Goal: Use online tool/utility

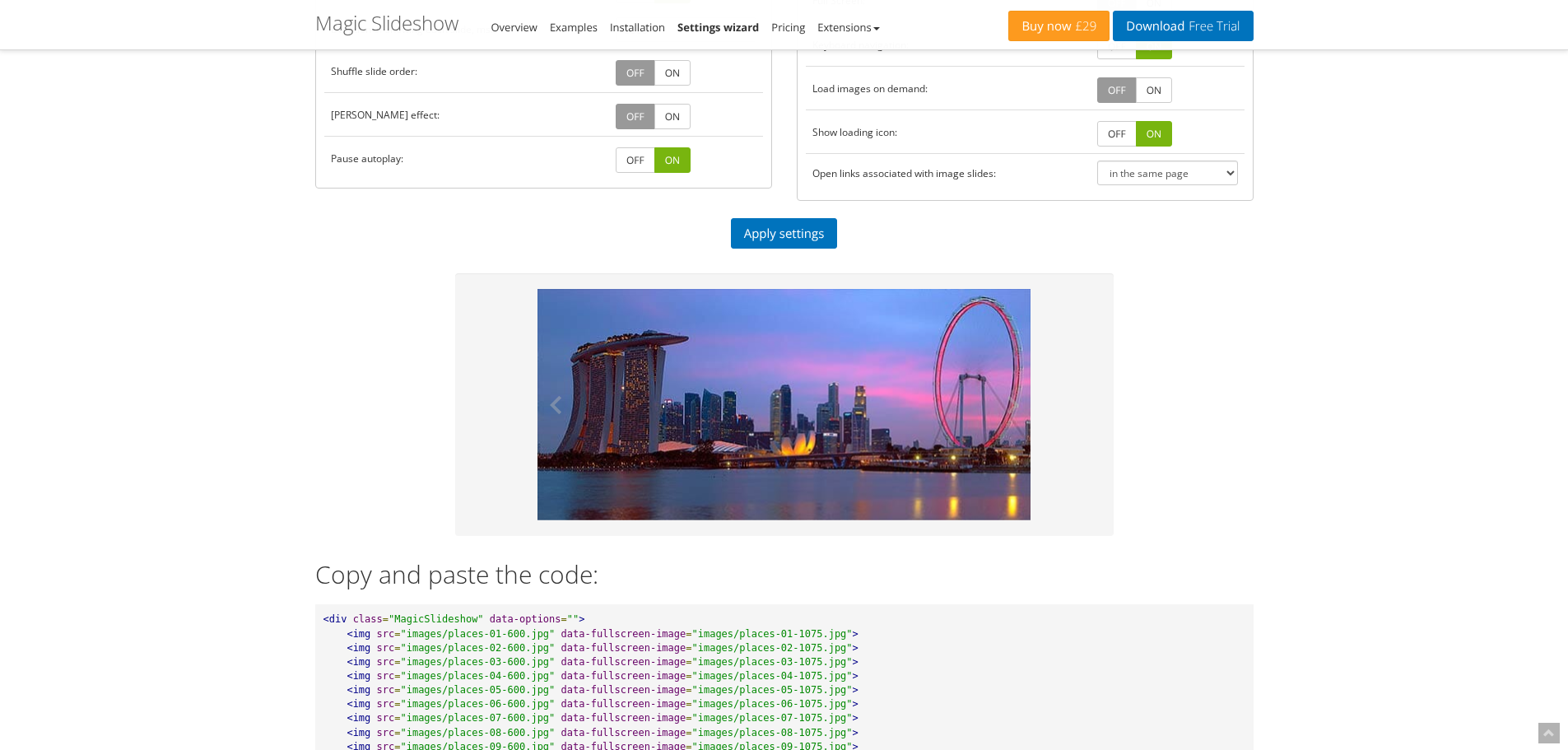
scroll to position [576, 0]
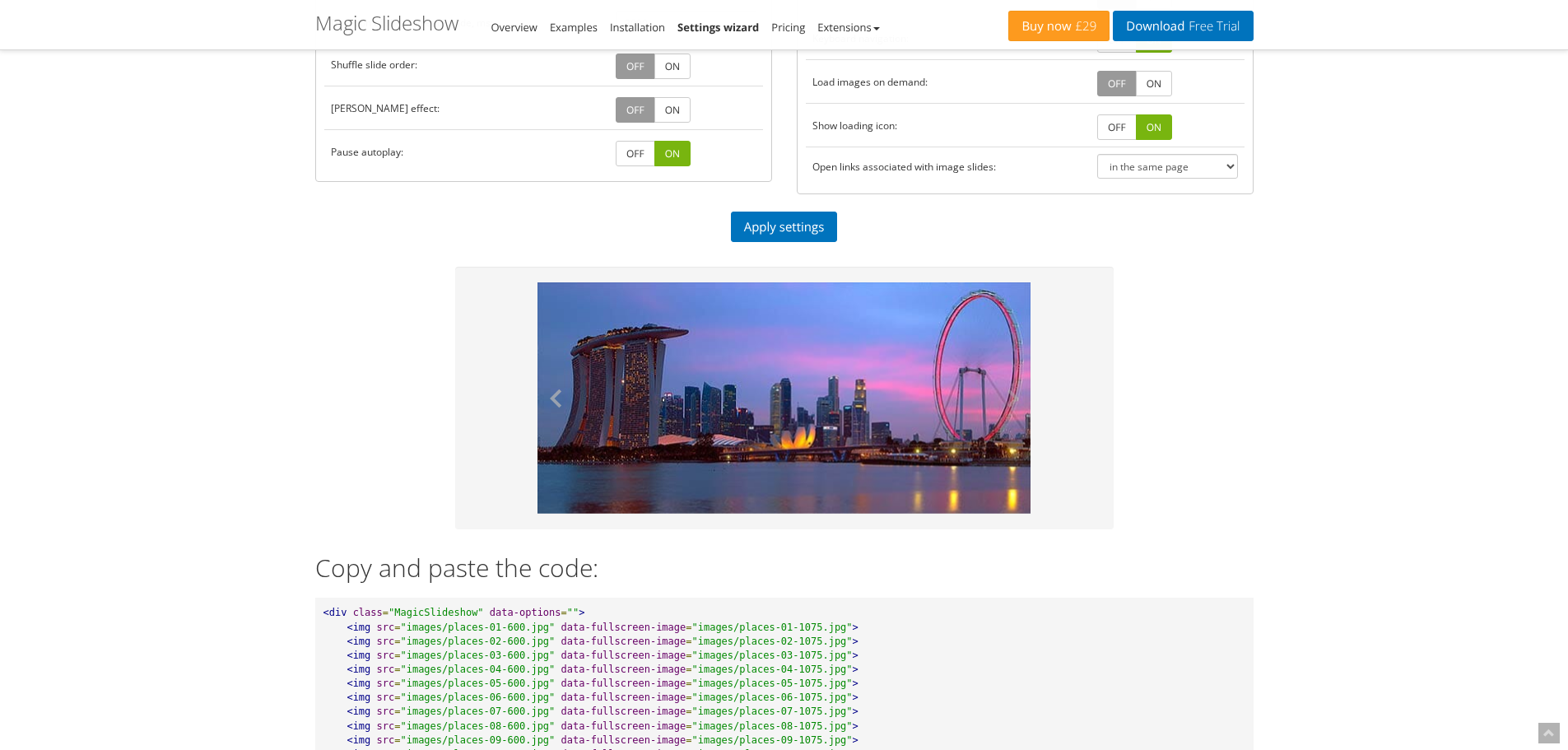
click at [561, 394] on button at bounding box center [562, 398] width 49 height 231
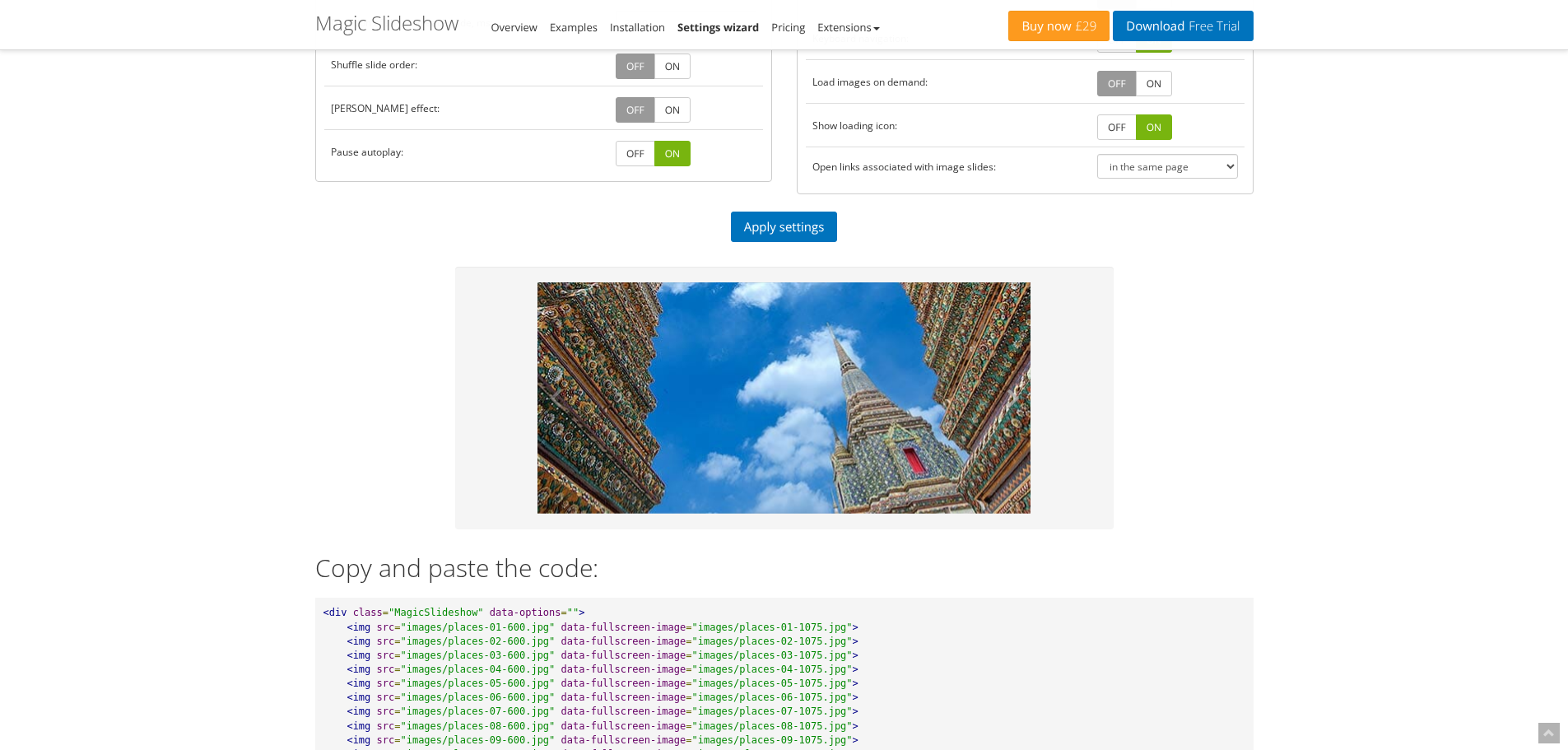
click at [1018, 395] on button at bounding box center [1006, 398] width 49 height 231
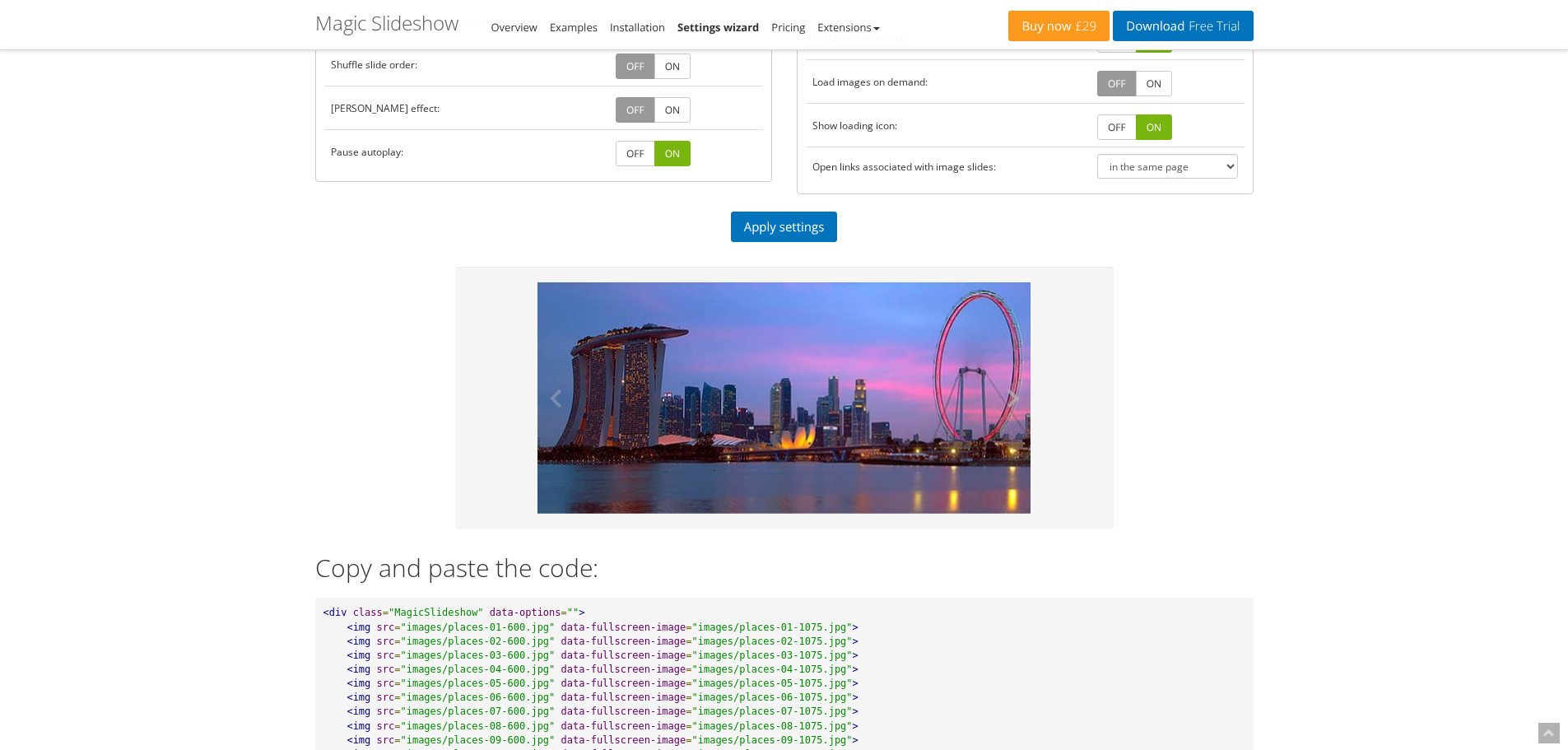
click at [1018, 395] on button at bounding box center [1006, 398] width 49 height 231
click at [775, 379] on img at bounding box center [784, 398] width 494 height 231
click at [781, 401] on img at bounding box center [784, 398] width 494 height 231
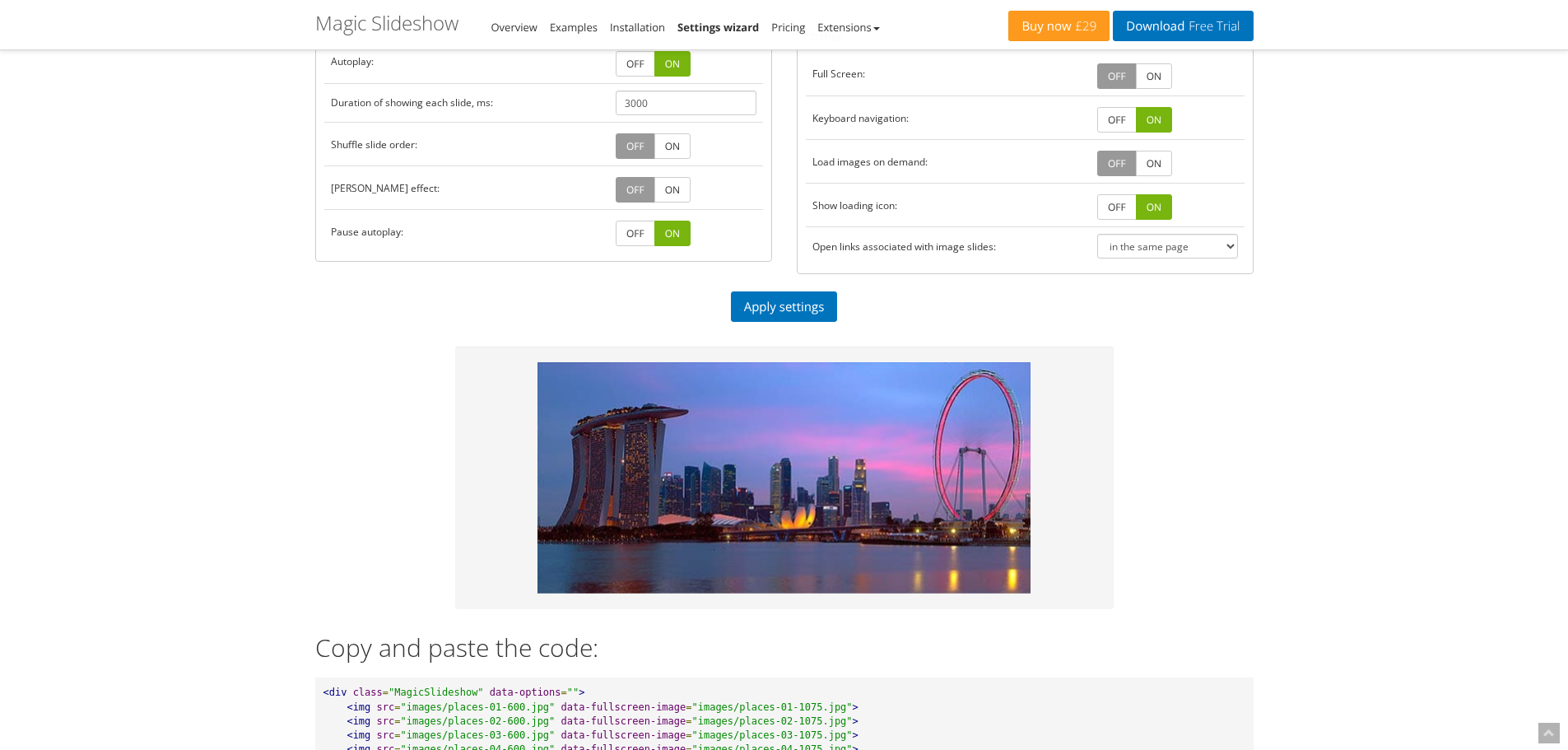
scroll to position [494, 0]
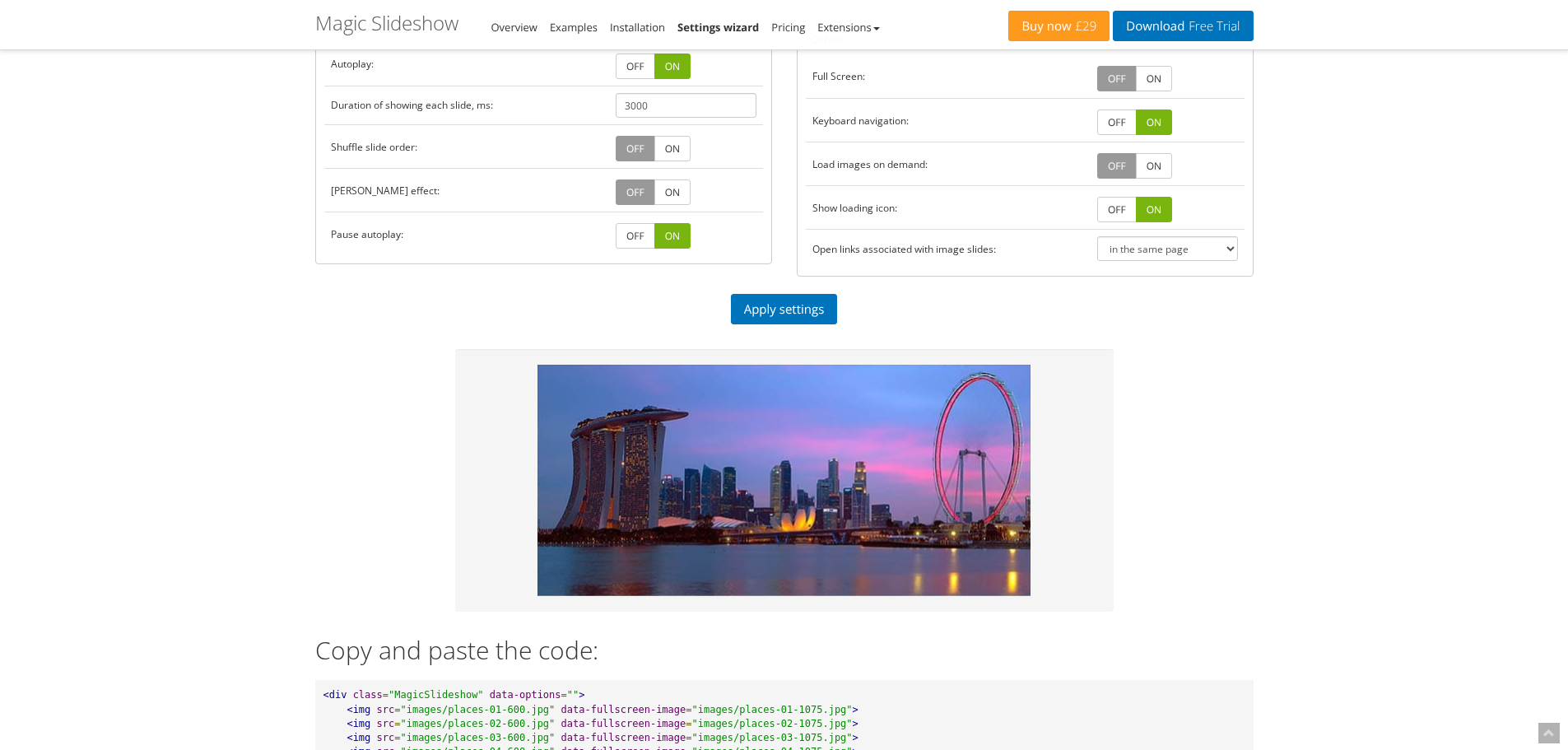
click at [638, 236] on link "OFF" at bounding box center [636, 235] width 40 height 26
click at [775, 302] on link "Apply settings" at bounding box center [784, 309] width 107 height 30
click at [834, 453] on img at bounding box center [784, 480] width 494 height 231
click at [1016, 480] on button at bounding box center [1006, 480] width 49 height 231
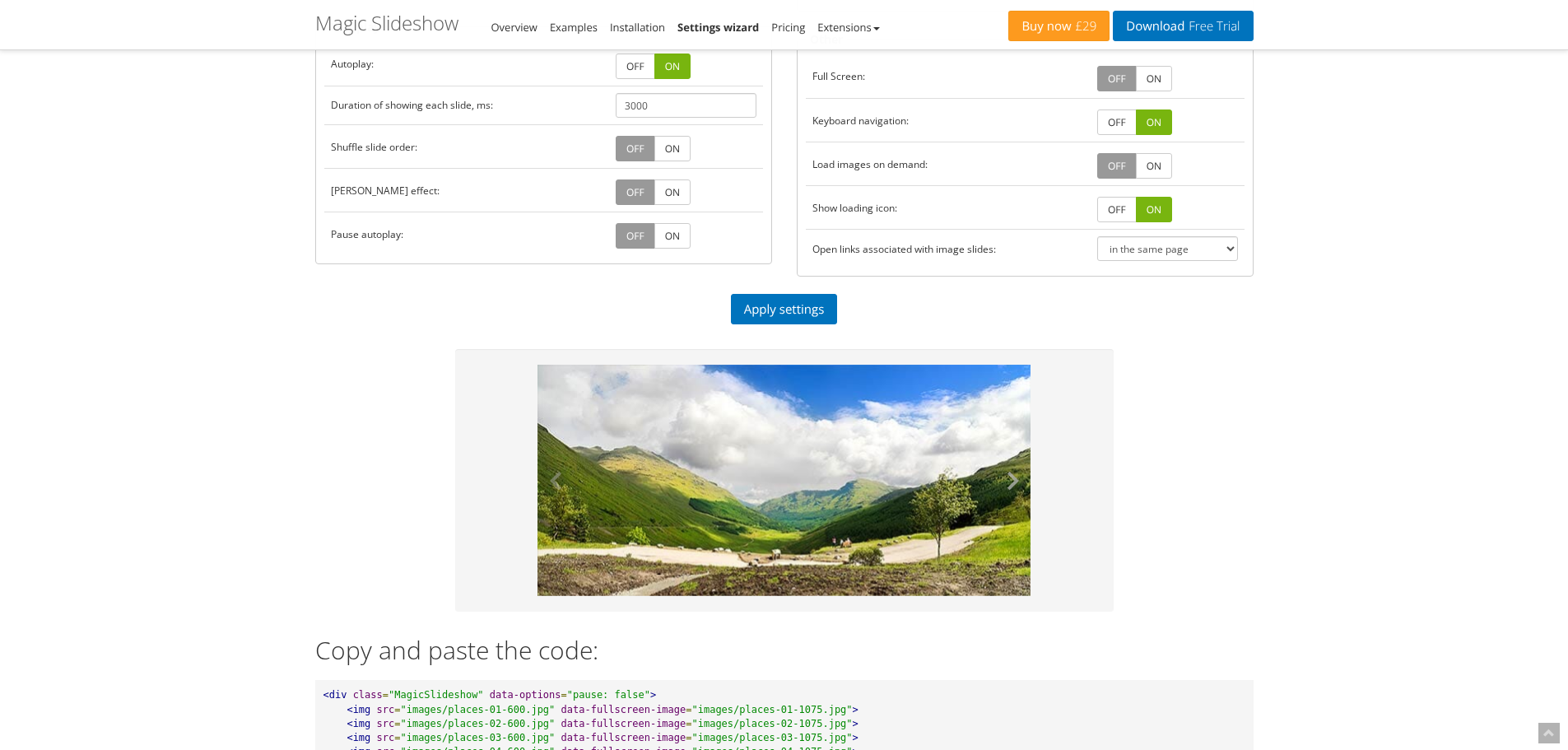
click at [1012, 480] on button at bounding box center [1006, 480] width 49 height 231
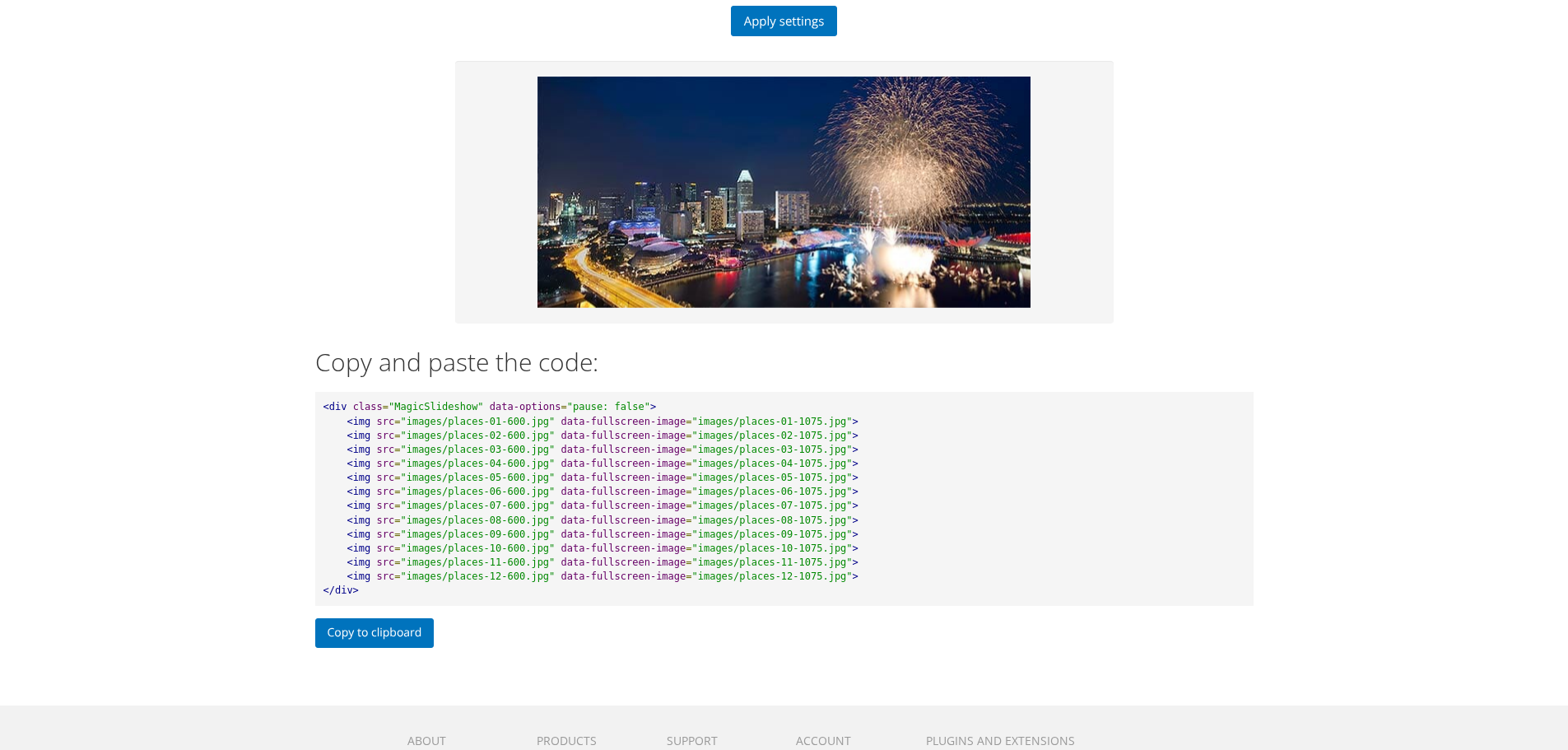
scroll to position [905, 0]
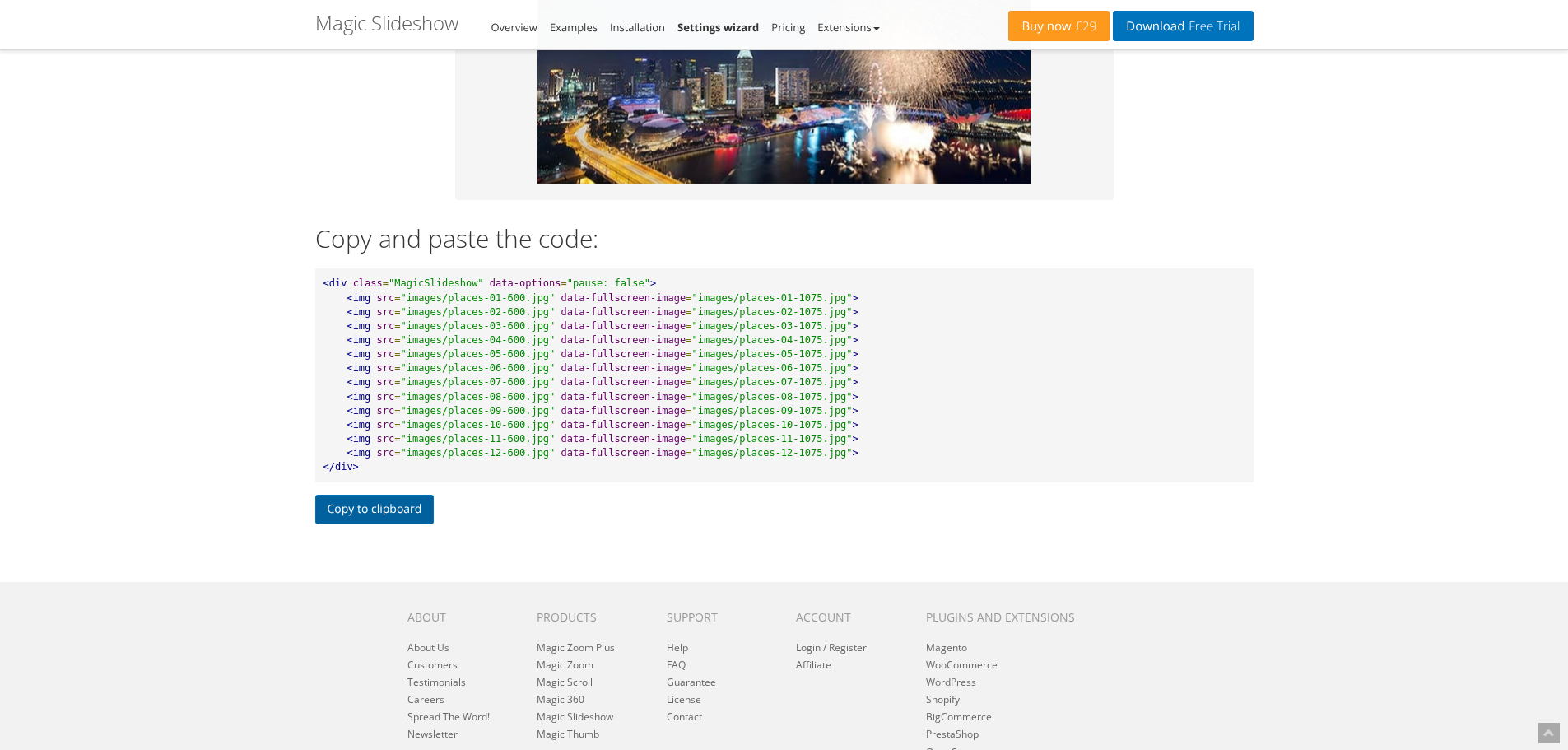
click at [377, 502] on button "Copy to clipboard" at bounding box center [375, 509] width 119 height 29
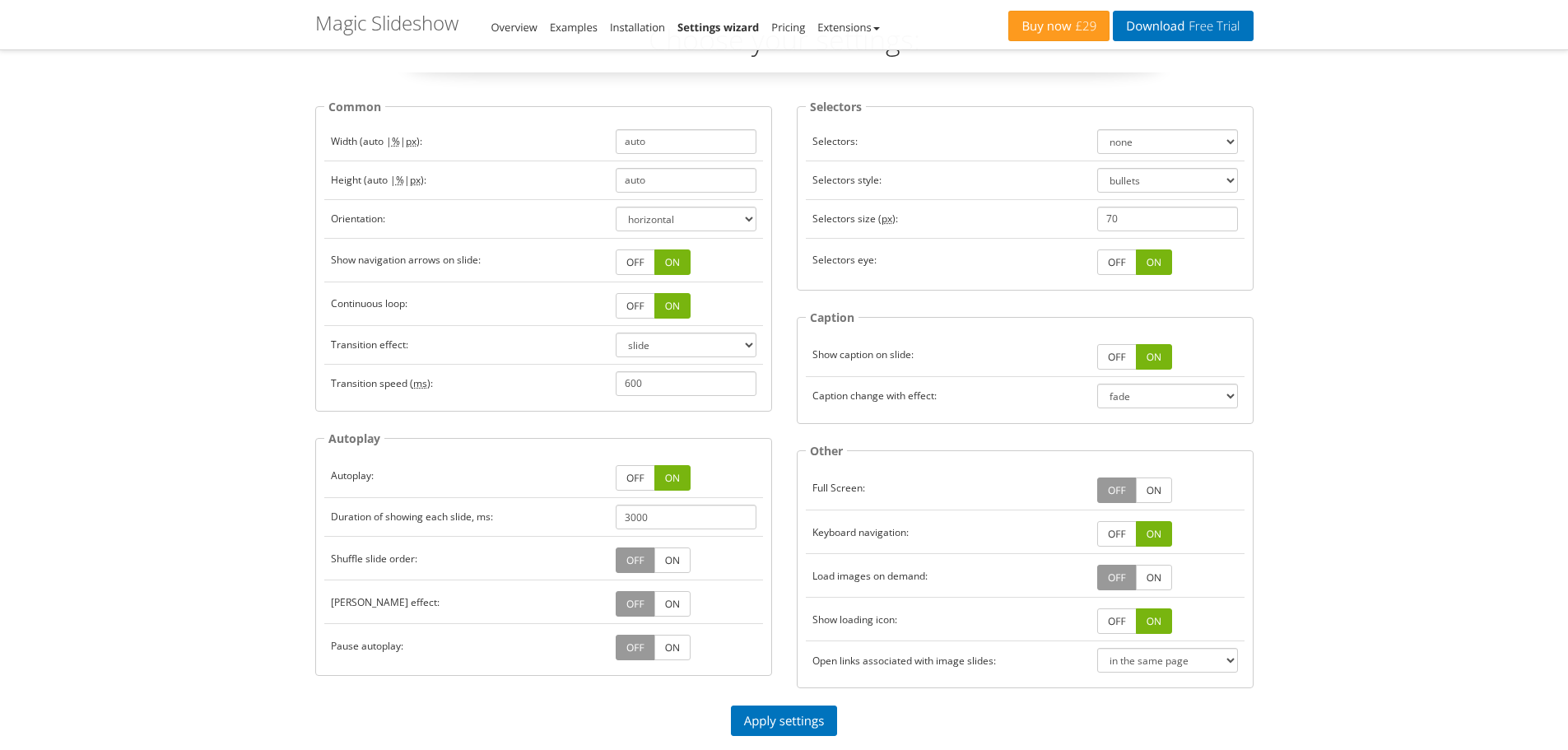
scroll to position [60, 0]
